Goal: Navigation & Orientation: Find specific page/section

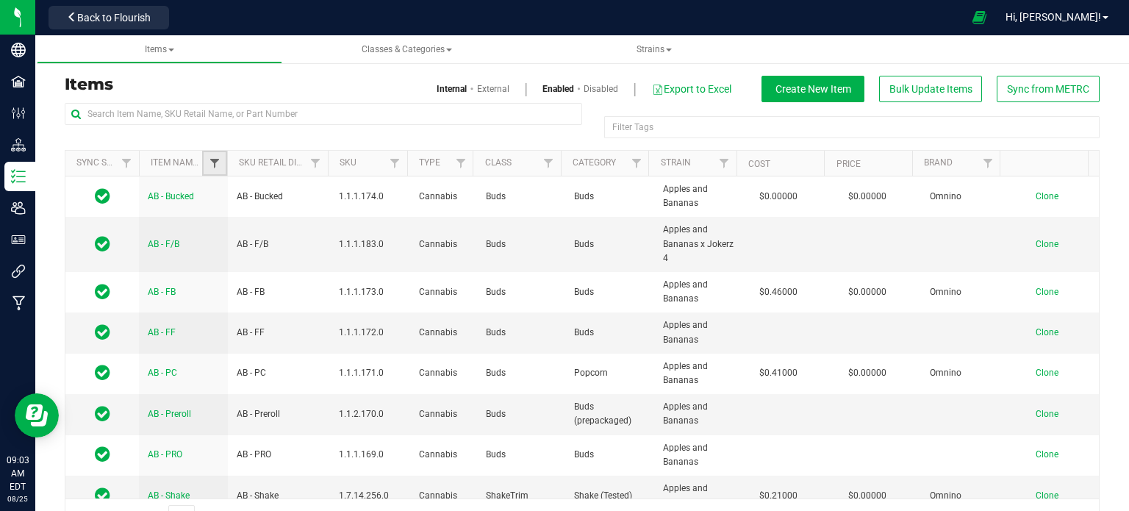
click at [209, 162] on span "Filter" at bounding box center [215, 163] width 12 height 12
click at [179, 162] on link "Item Name" at bounding box center [183, 162] width 64 height 10
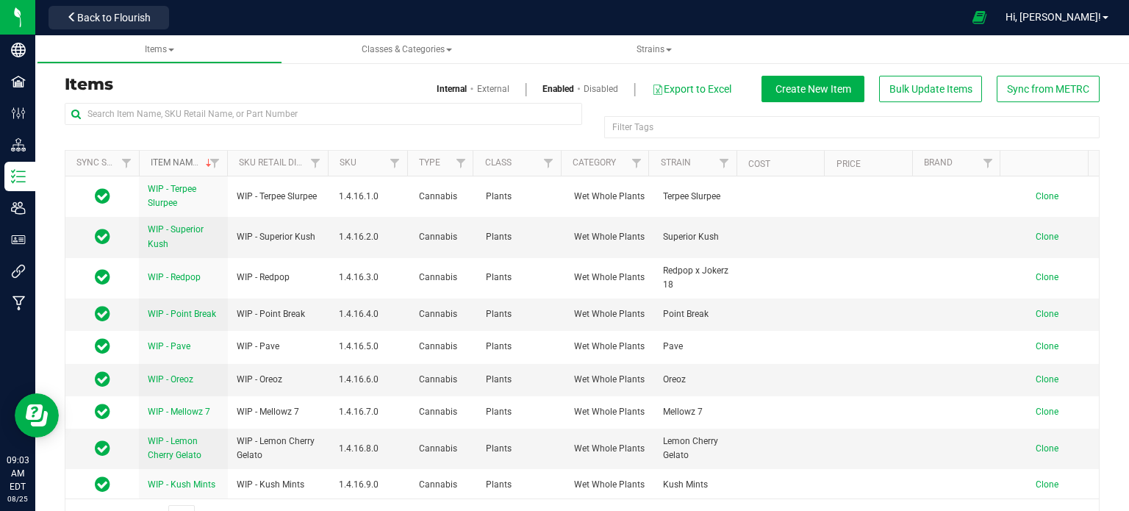
click at [179, 162] on link "Item Name" at bounding box center [183, 162] width 64 height 10
click at [118, 15] on span "Back to Flourish" at bounding box center [114, 18] width 74 height 12
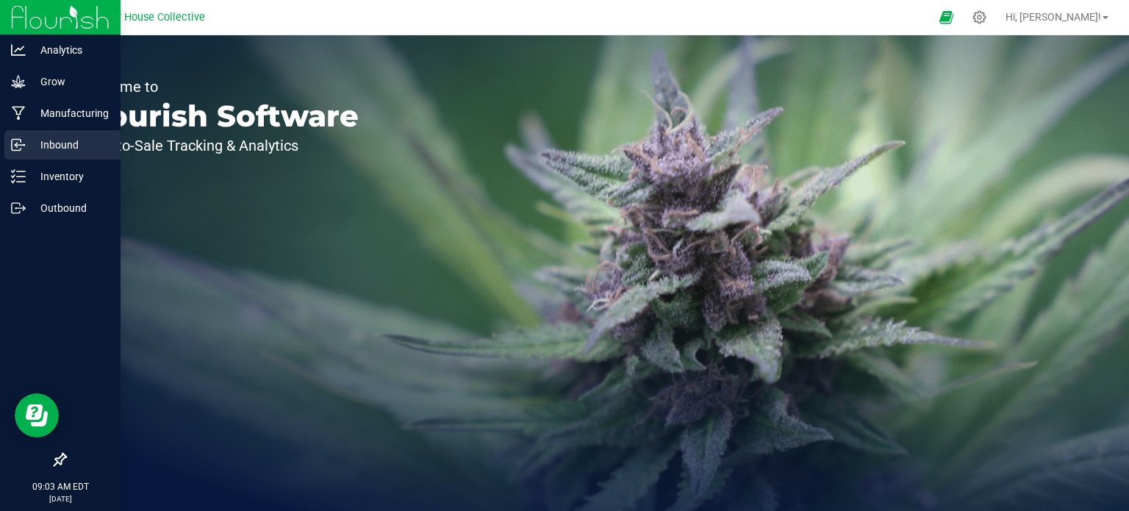
click at [24, 146] on icon at bounding box center [18, 144] width 15 height 15
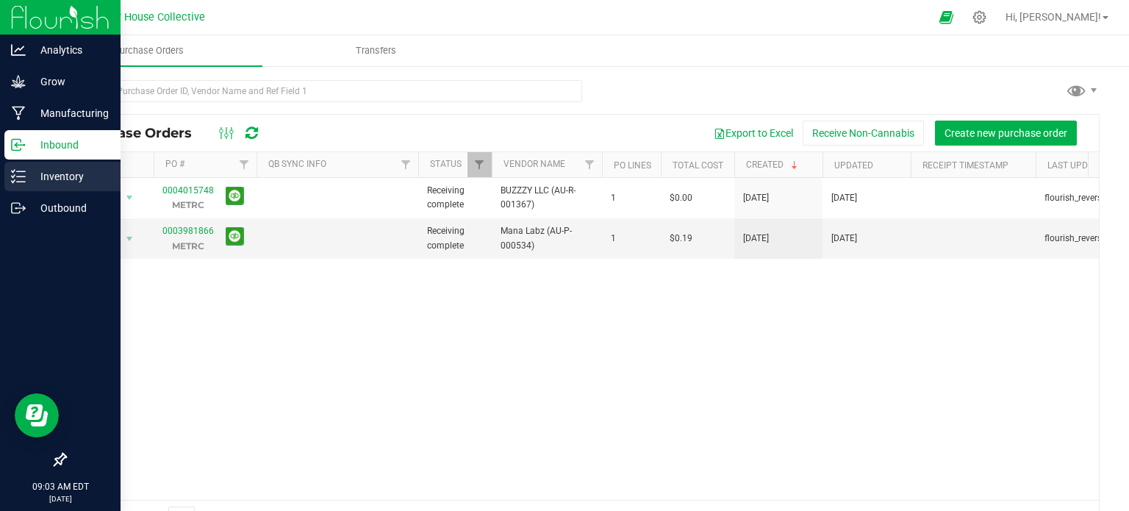
click at [49, 185] on p "Inventory" at bounding box center [70, 177] width 88 height 18
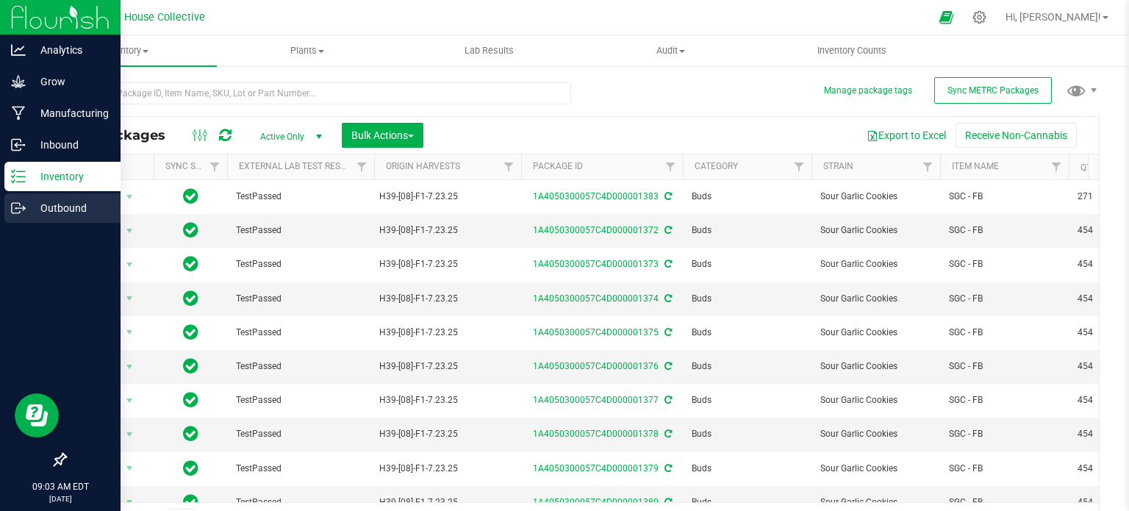
click at [53, 210] on p "Outbound" at bounding box center [70, 208] width 88 height 18
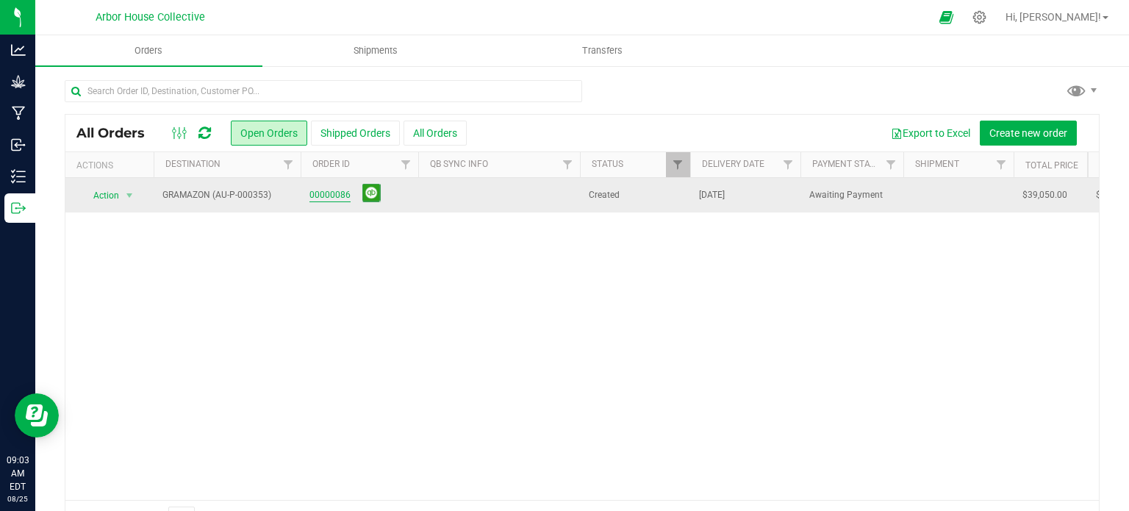
click at [329, 190] on link "00000086" at bounding box center [330, 195] width 41 height 14
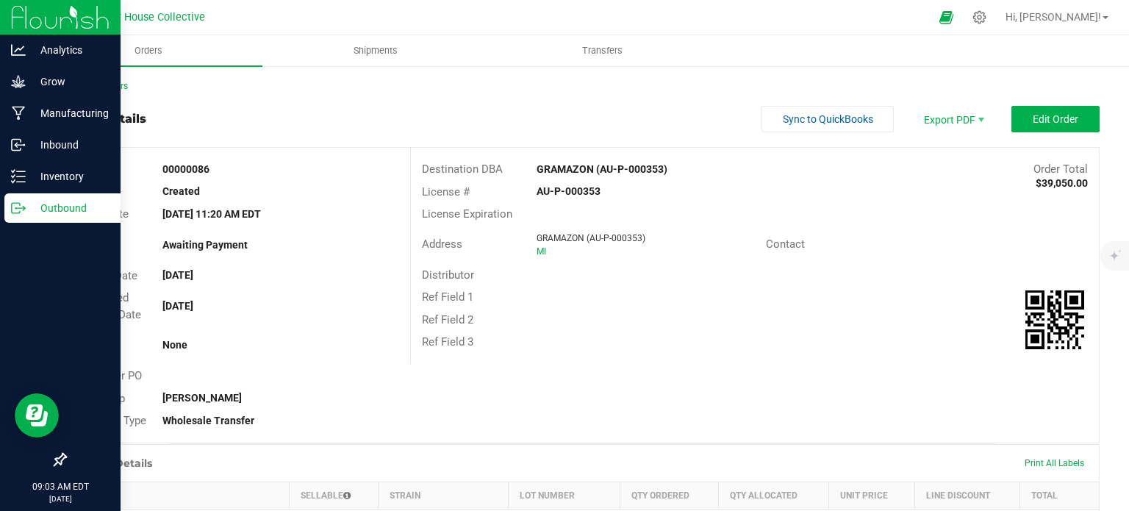
click at [28, 206] on p "Outbound" at bounding box center [70, 208] width 88 height 18
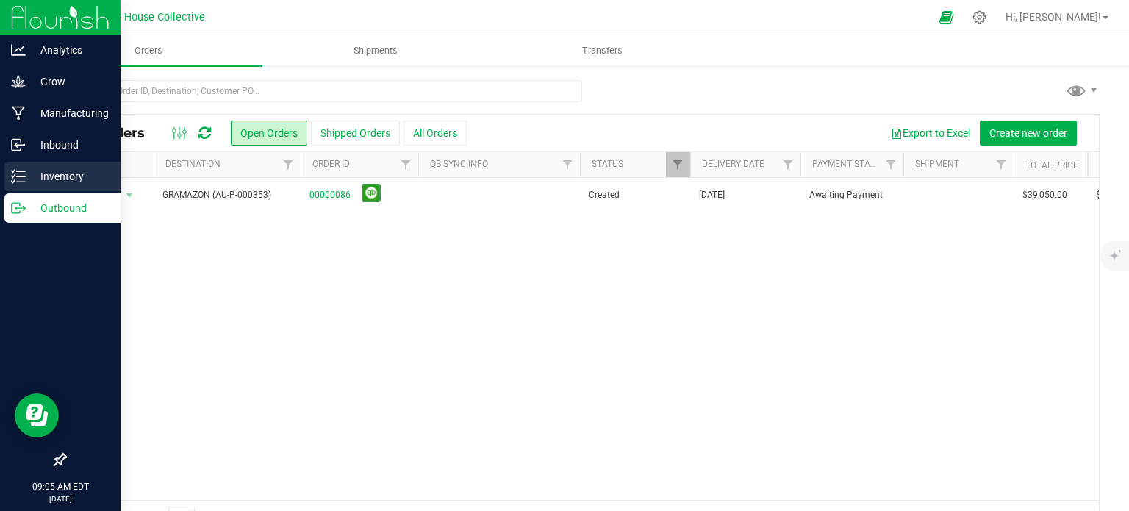
click at [43, 174] on p "Inventory" at bounding box center [70, 177] width 88 height 18
